Goal: Information Seeking & Learning: Learn about a topic

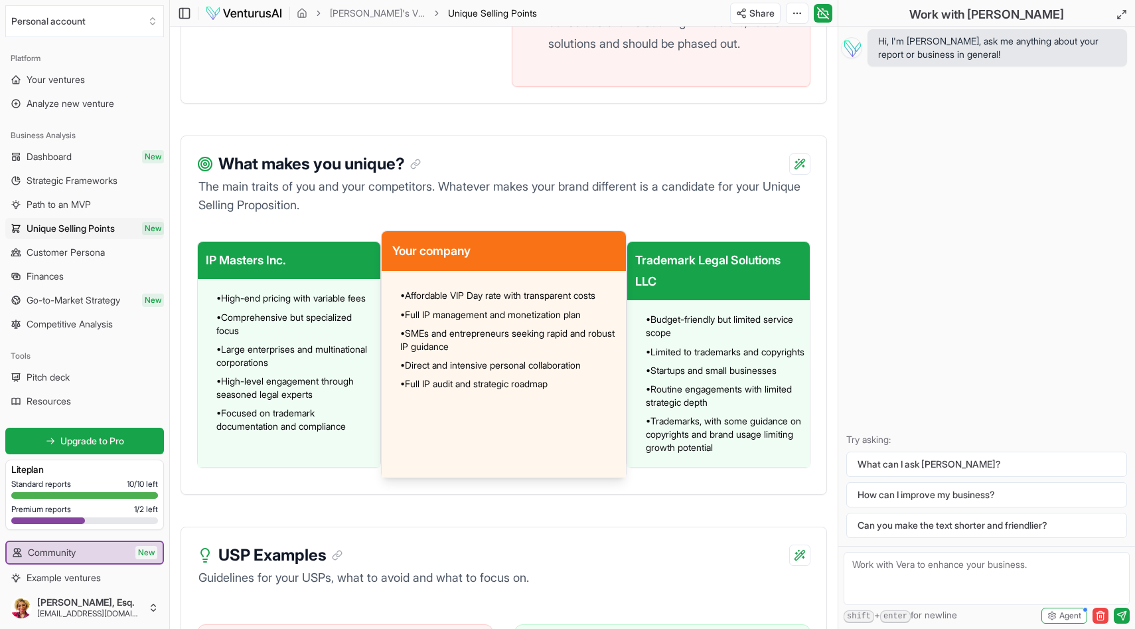
click at [108, 226] on span "Unique Selling Points" at bounding box center [71, 228] width 88 height 13
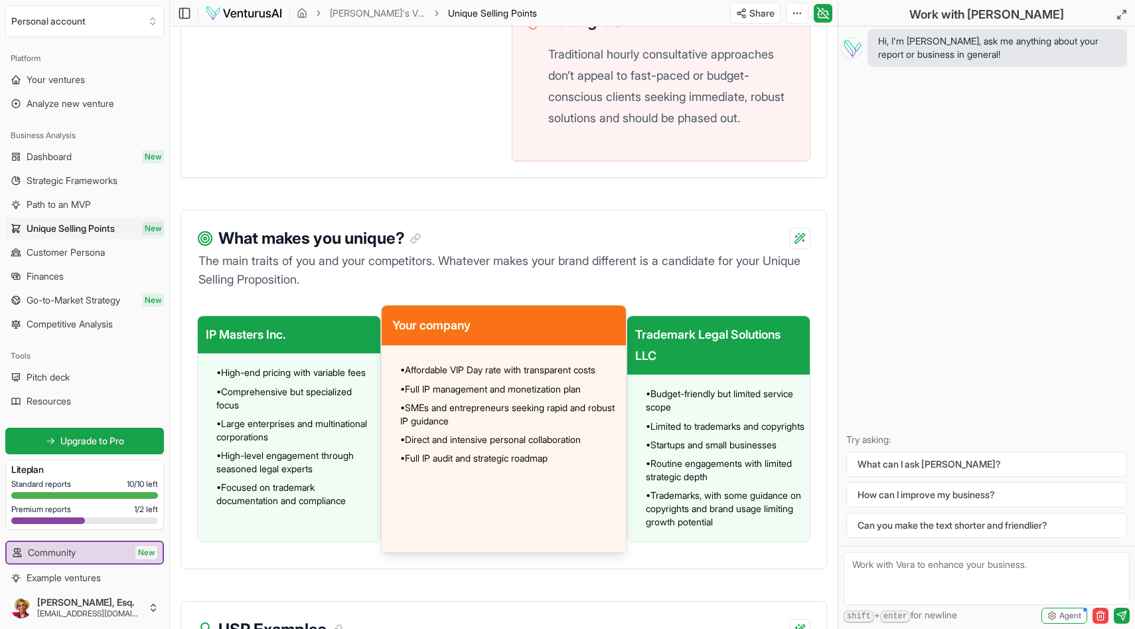
scroll to position [870, 0]
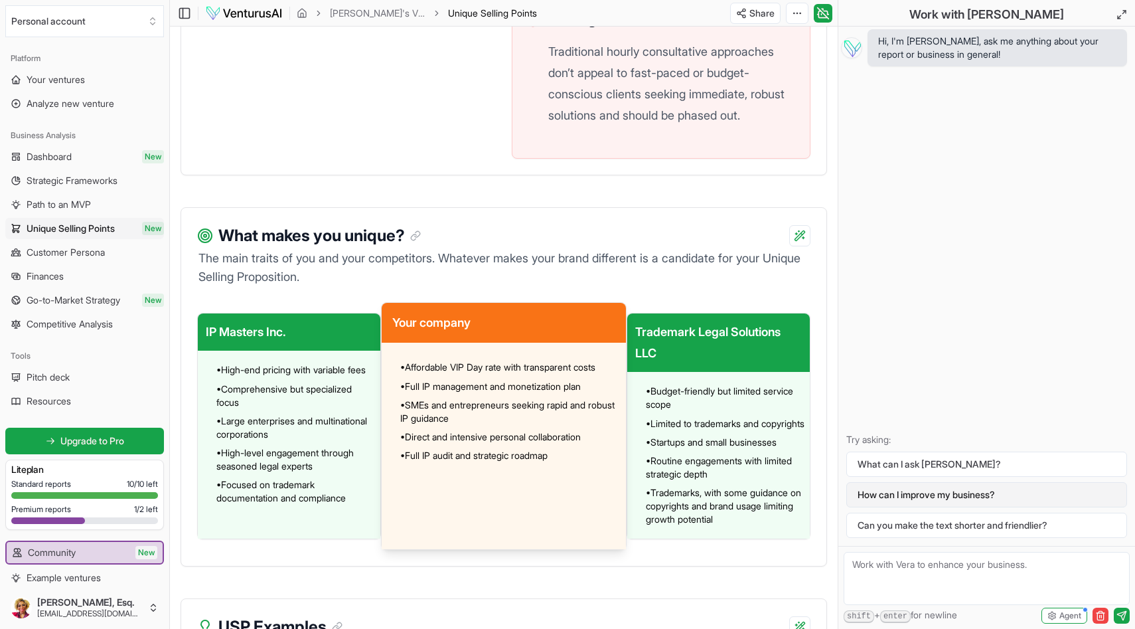
click at [917, 494] on button "How can I improve my business?" at bounding box center [986, 494] width 281 height 25
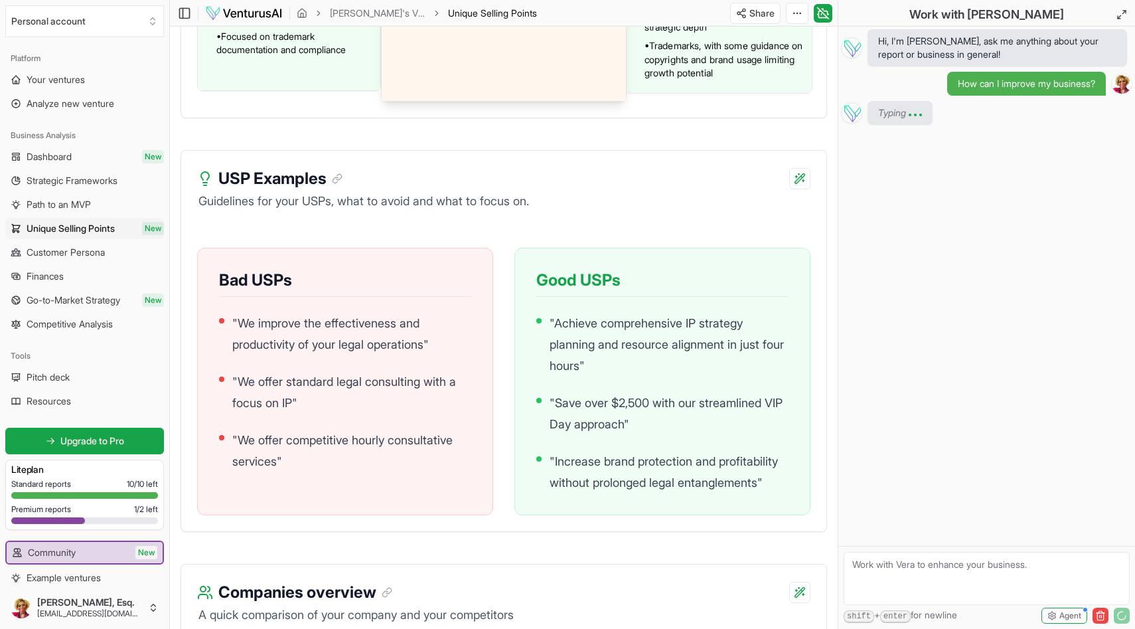
scroll to position [1320, 0]
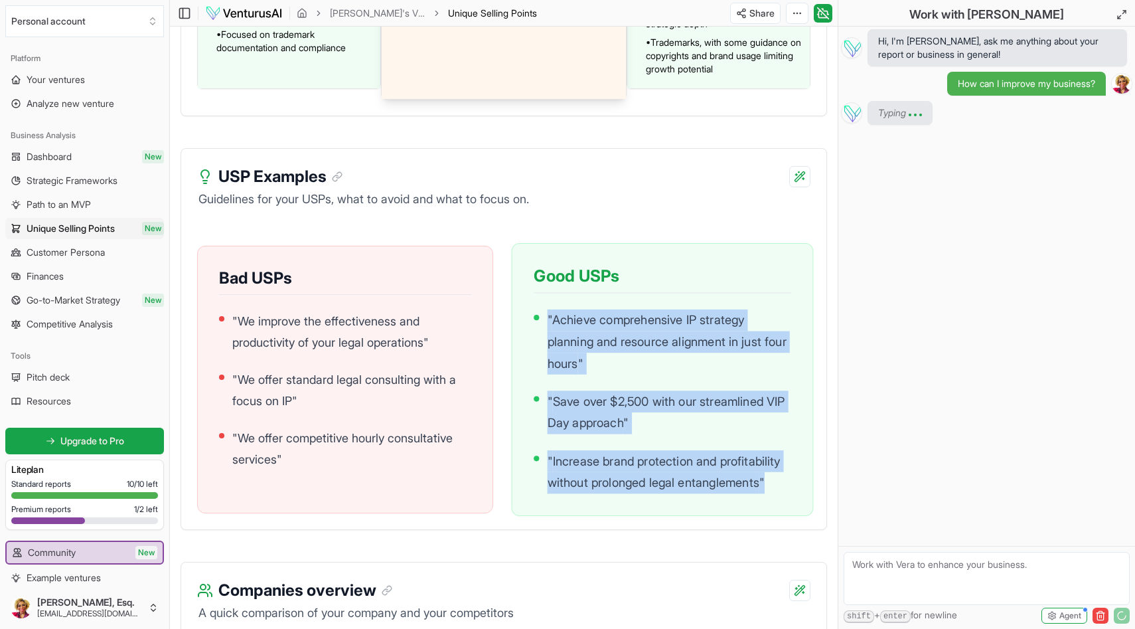
drag, startPoint x: 781, startPoint y: 515, endPoint x: 547, endPoint y: 346, distance: 289.1
click at [547, 346] on ul "" Achieve comprehensive IP strategy planning and resource alignment in just fou…" at bounding box center [663, 401] width 258 height 184
copy ul "" Achieve comprehensive IP strategy planning and resource alignment in just fou…"
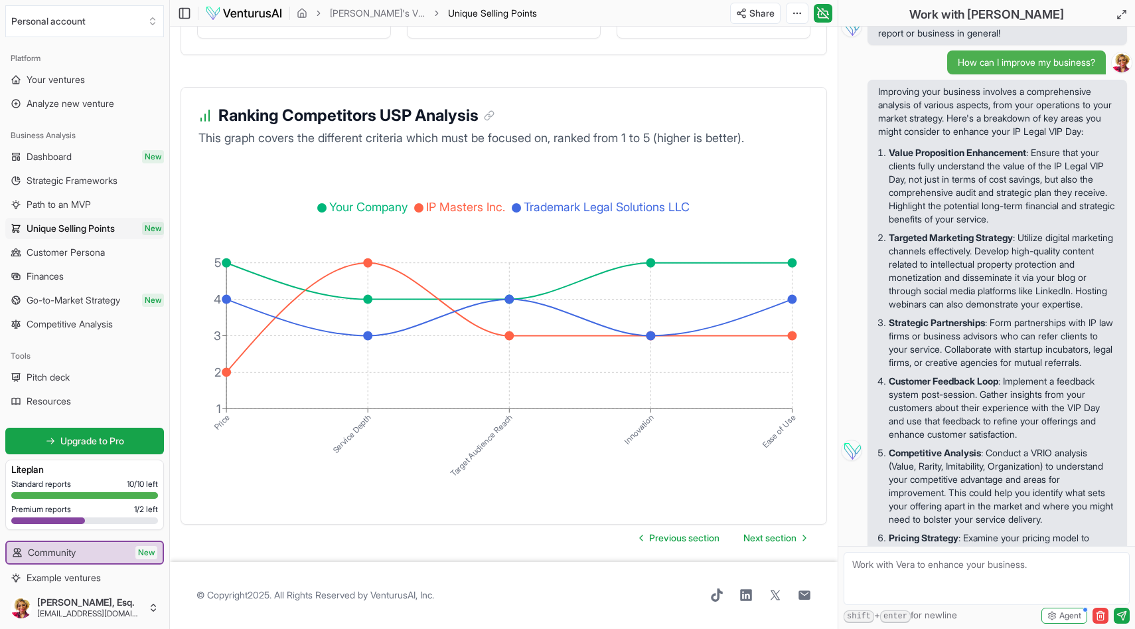
scroll to position [2492, 0]
click at [775, 542] on span "Next section" at bounding box center [770, 537] width 53 height 13
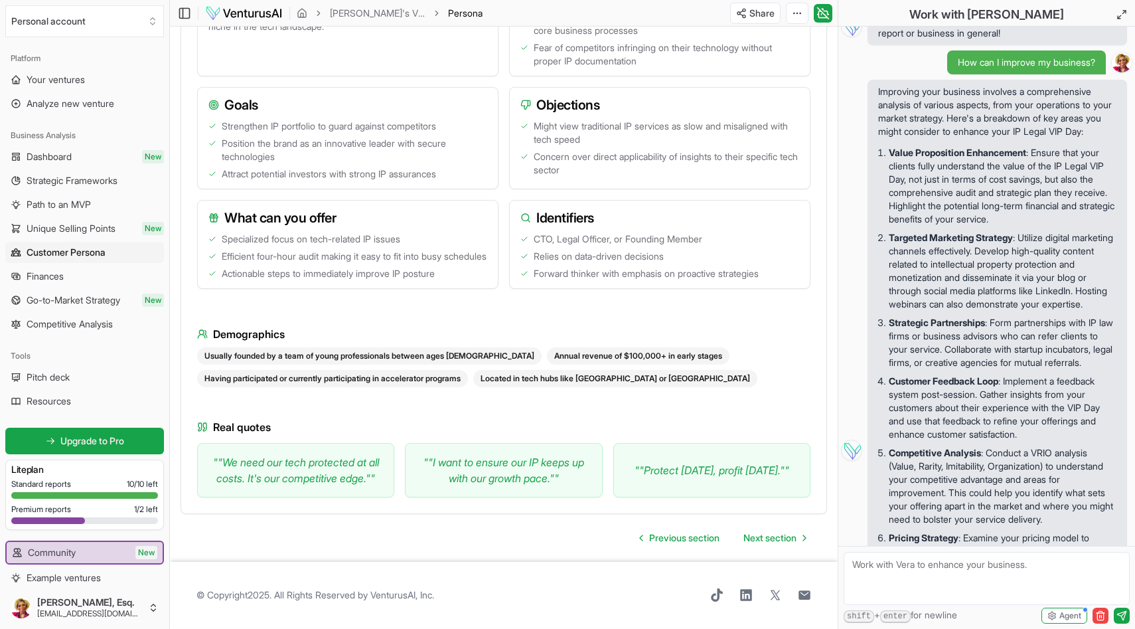
scroll to position [1241, 0]
click at [770, 534] on span "Next section" at bounding box center [770, 537] width 53 height 13
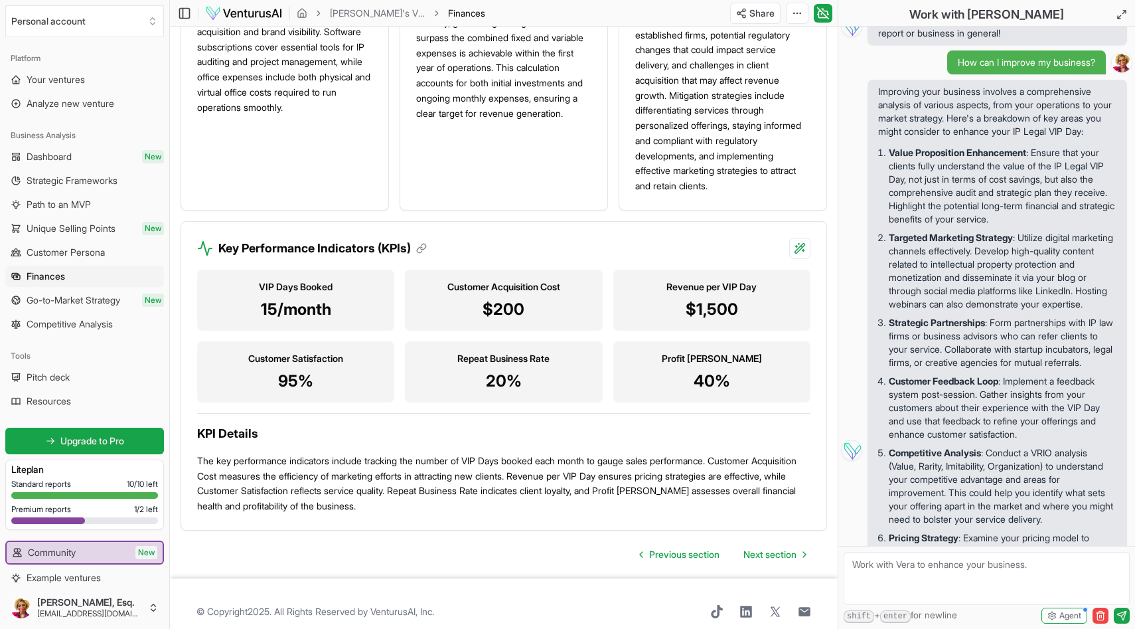
scroll to position [1307, 0]
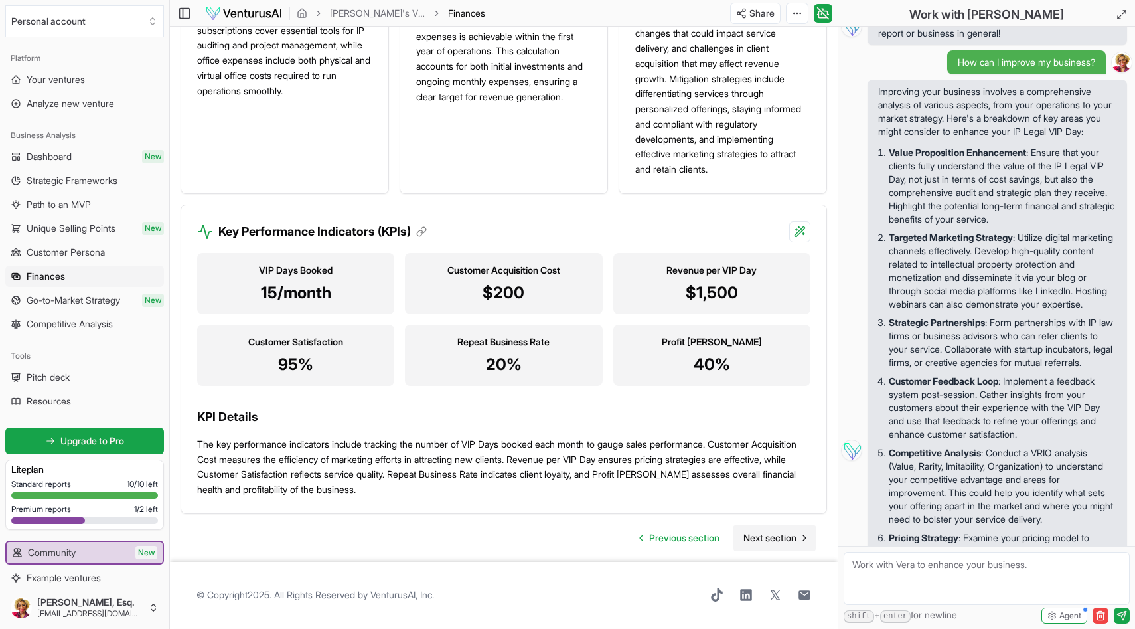
click at [795, 533] on span "Next section" at bounding box center [770, 537] width 53 height 13
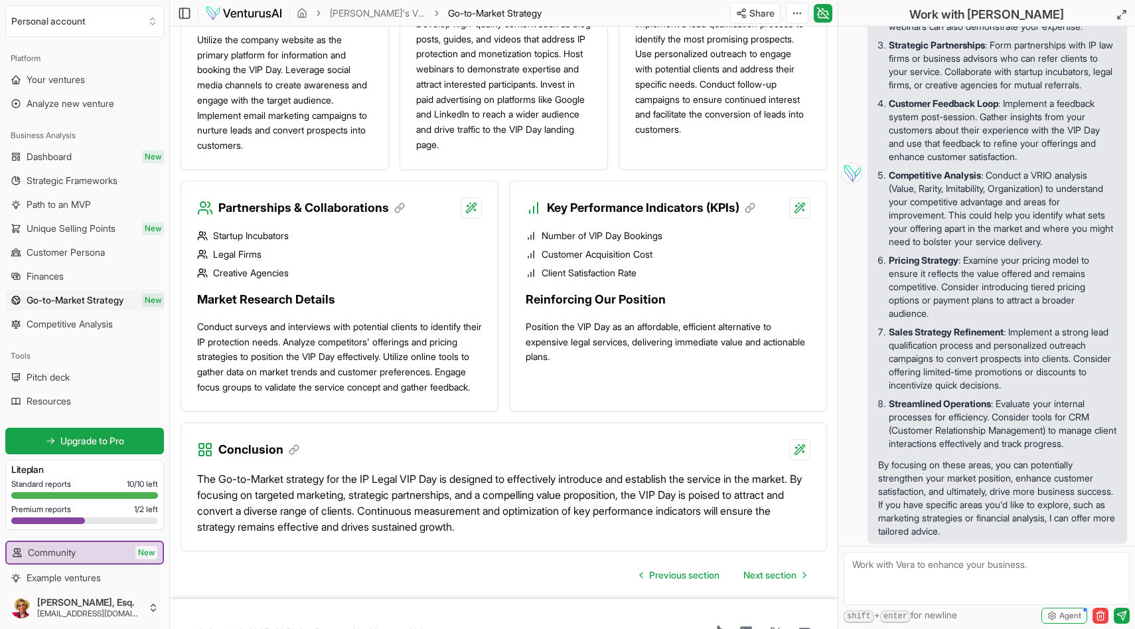
scroll to position [1116, 0]
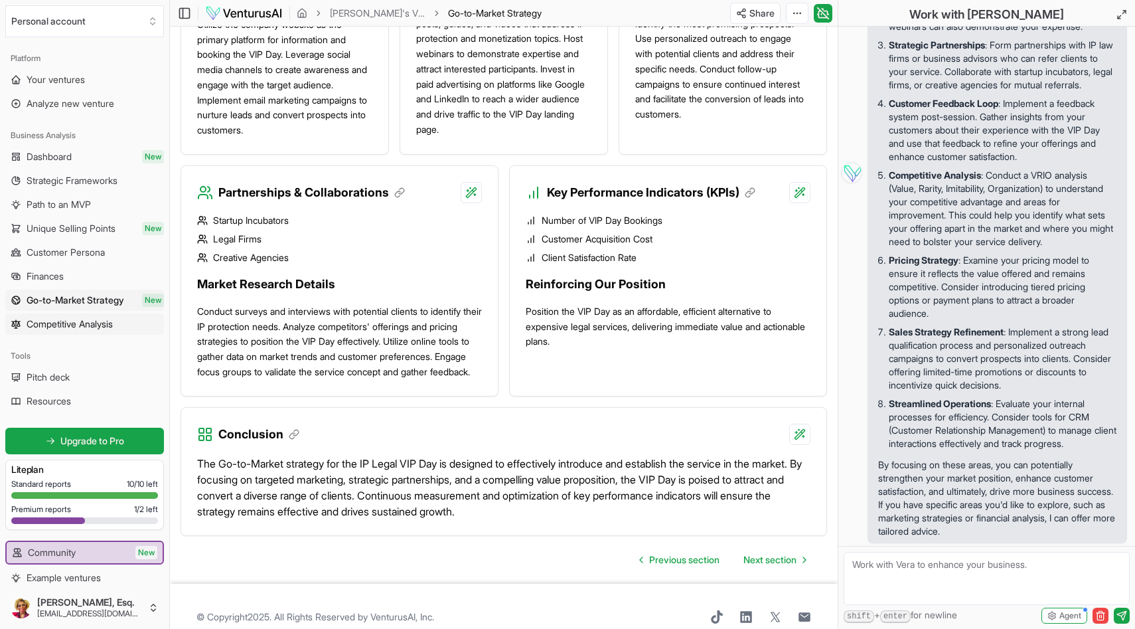
click at [110, 323] on span "Competitive Analysis" at bounding box center [70, 323] width 86 height 13
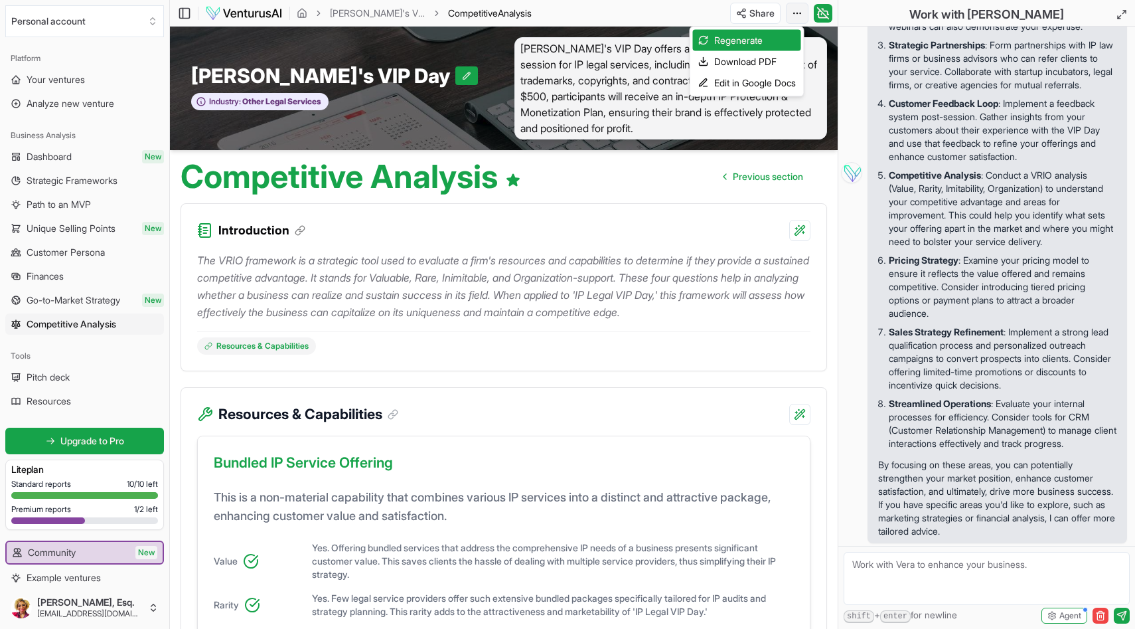
click at [801, 13] on html "We value your privacy We use cookies to enhance your browsing experience, serve…" at bounding box center [567, 314] width 1135 height 629
click at [759, 83] on div "Edit in Google Docs" at bounding box center [747, 82] width 108 height 21
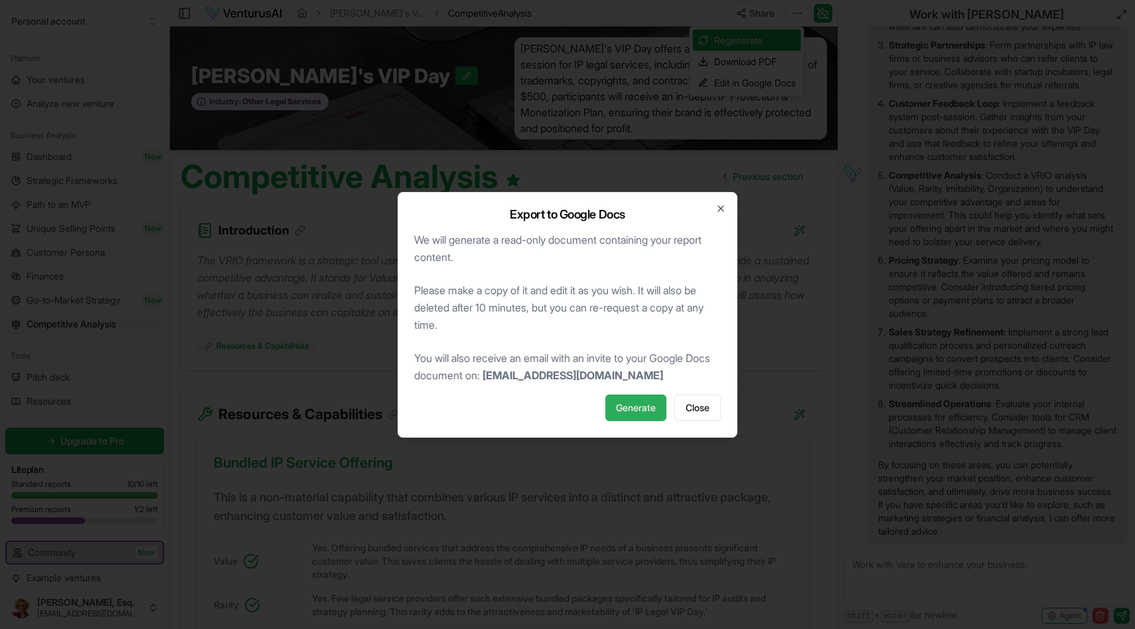
click at [639, 406] on span "Generate" at bounding box center [636, 407] width 40 height 13
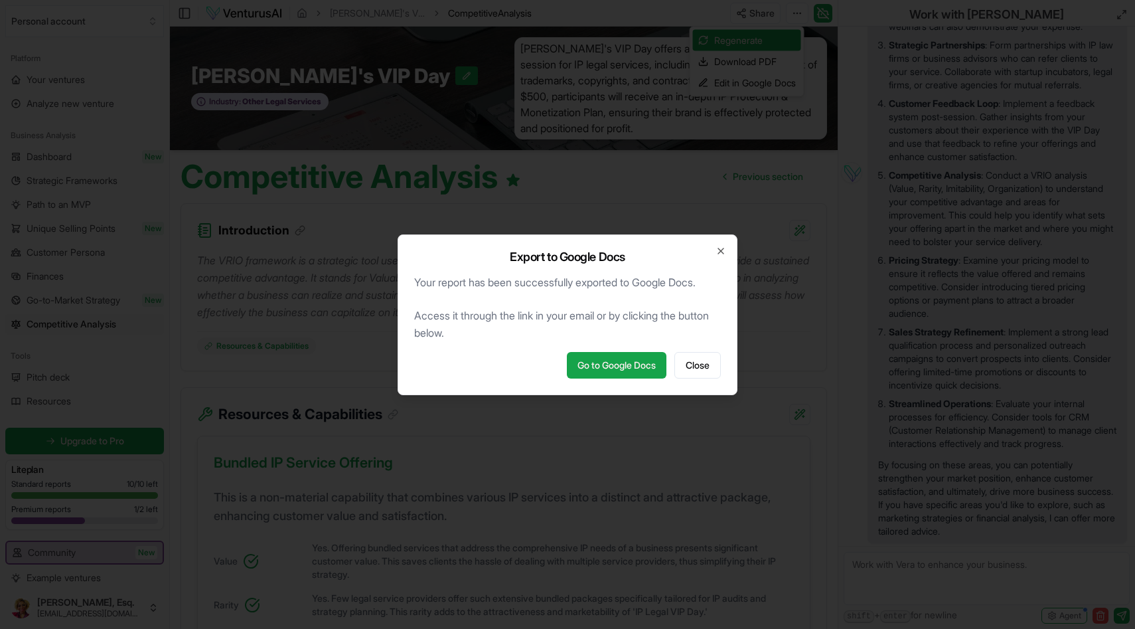
scroll to position [339, 0]
click at [592, 361] on link "Go to Google Docs" at bounding box center [617, 365] width 100 height 27
